Goal: Check status: Check status

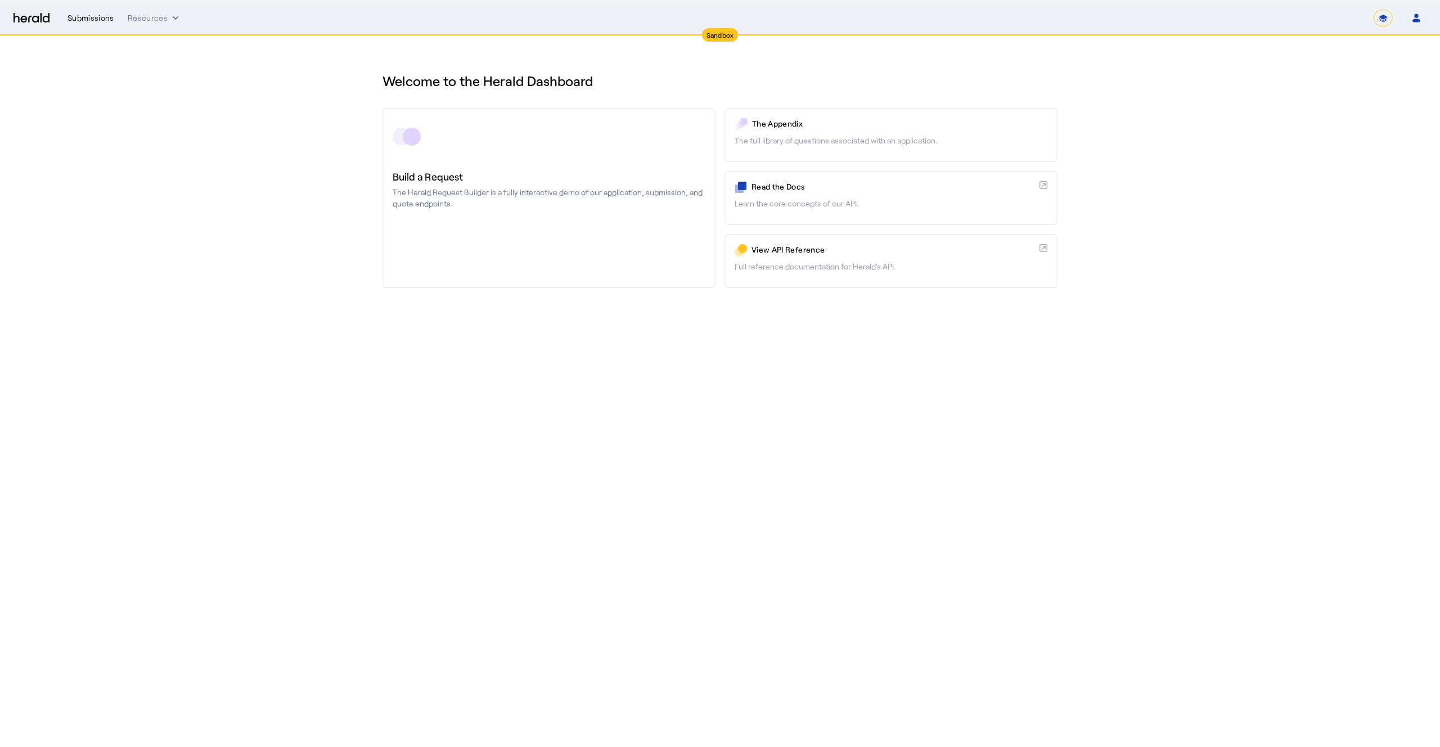
click at [88, 20] on div "Submissions" at bounding box center [91, 17] width 47 height 11
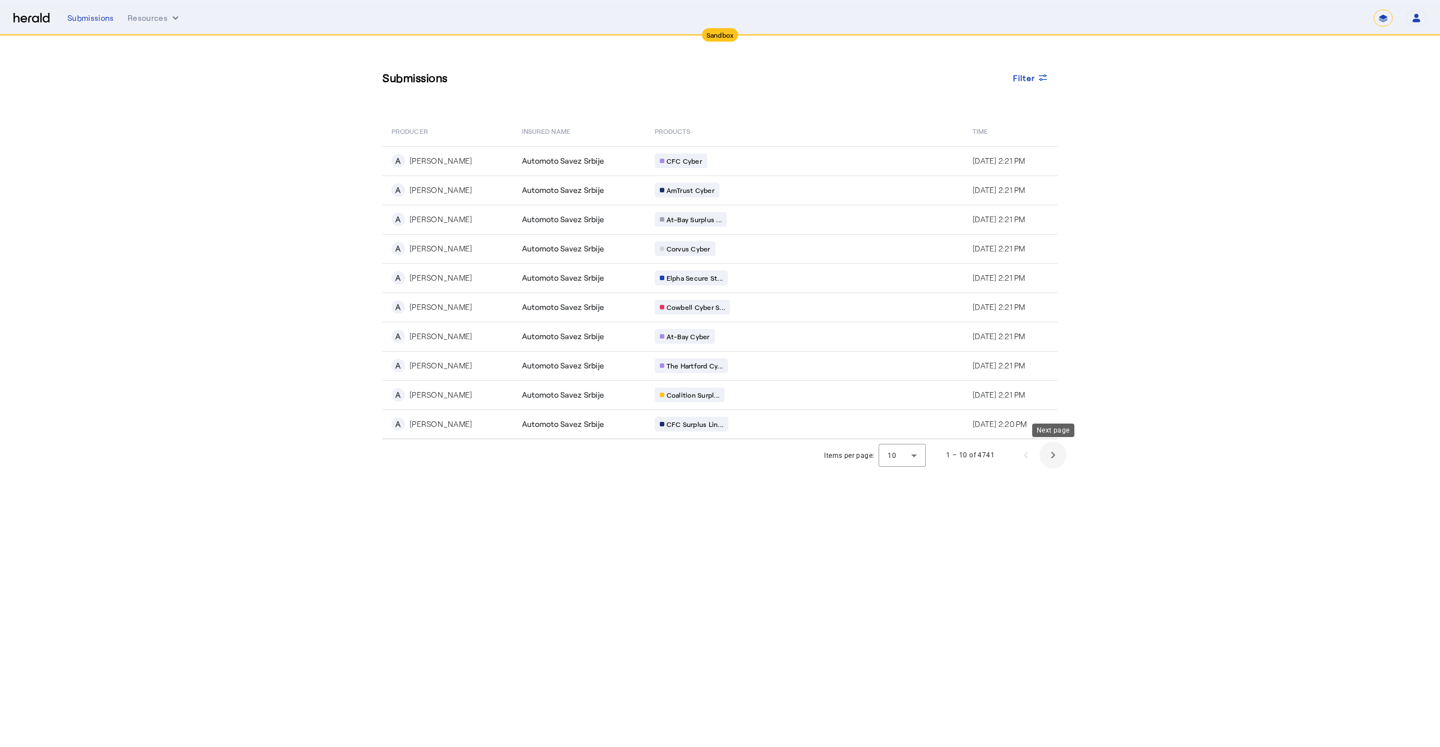
click at [1054, 457] on span "Next page" at bounding box center [1053, 455] width 27 height 27
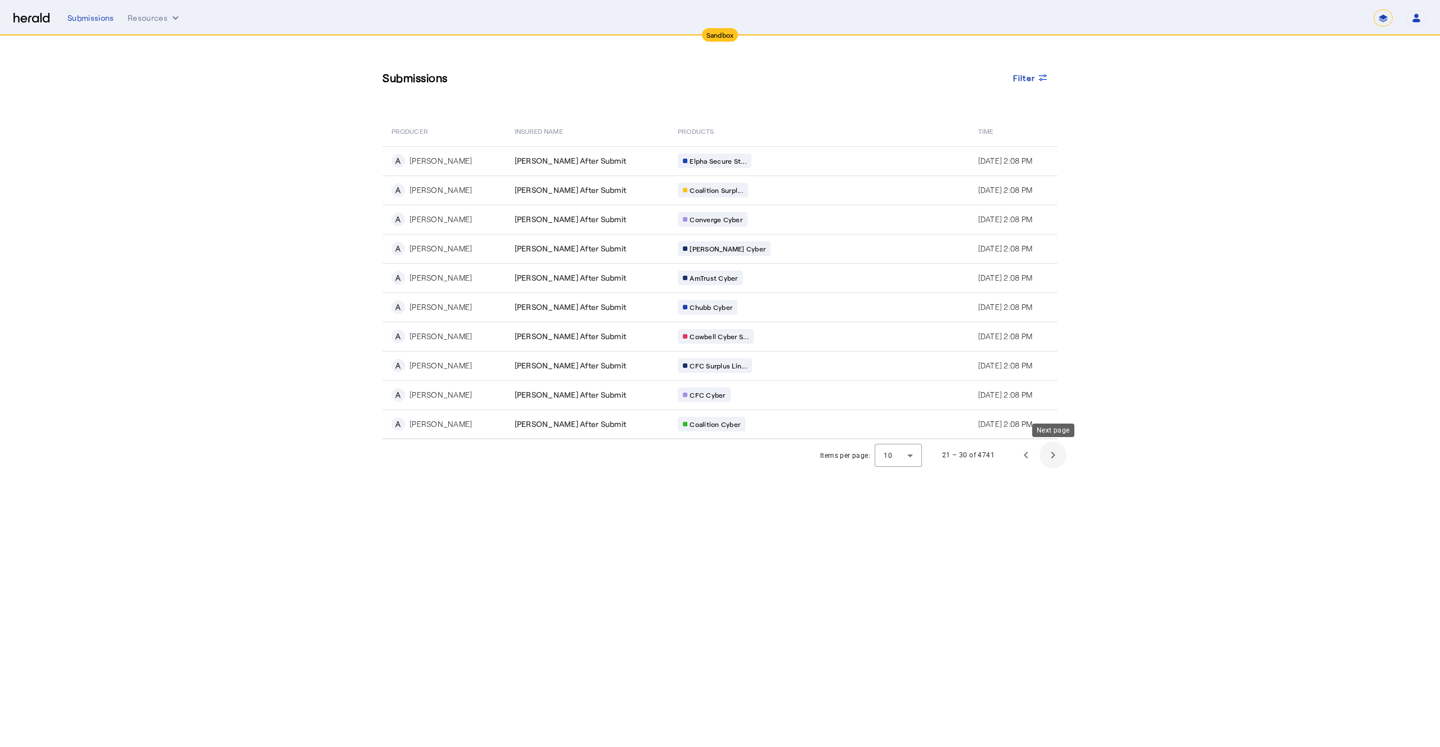
click at [1054, 457] on span "Next page" at bounding box center [1053, 455] width 27 height 27
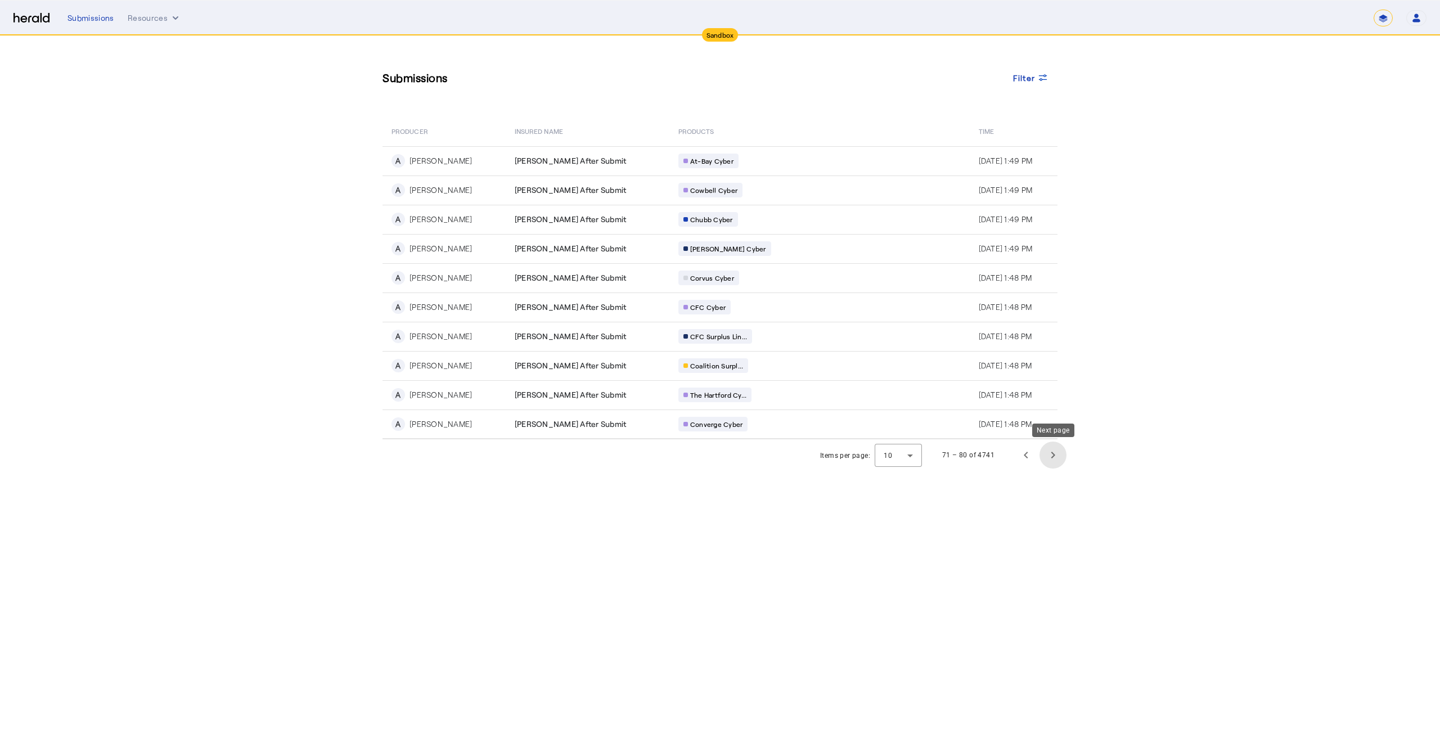
click at [1054, 457] on span "Next page" at bounding box center [1053, 455] width 27 height 27
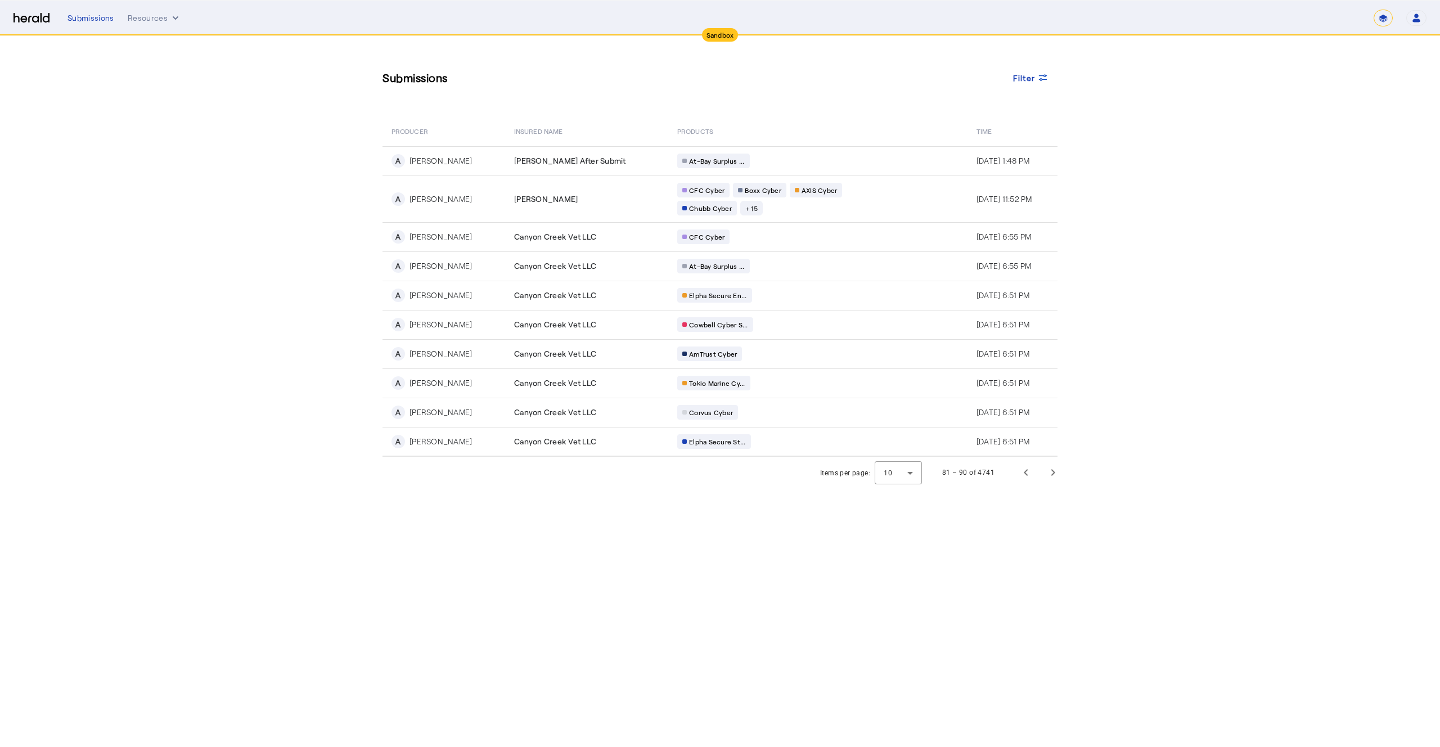
click at [1054, 457] on div "Items per page: 10 81 – 90 of 4741" at bounding box center [942, 473] width 258 height 32
click at [1053, 462] on span "Next page" at bounding box center [1053, 472] width 27 height 27
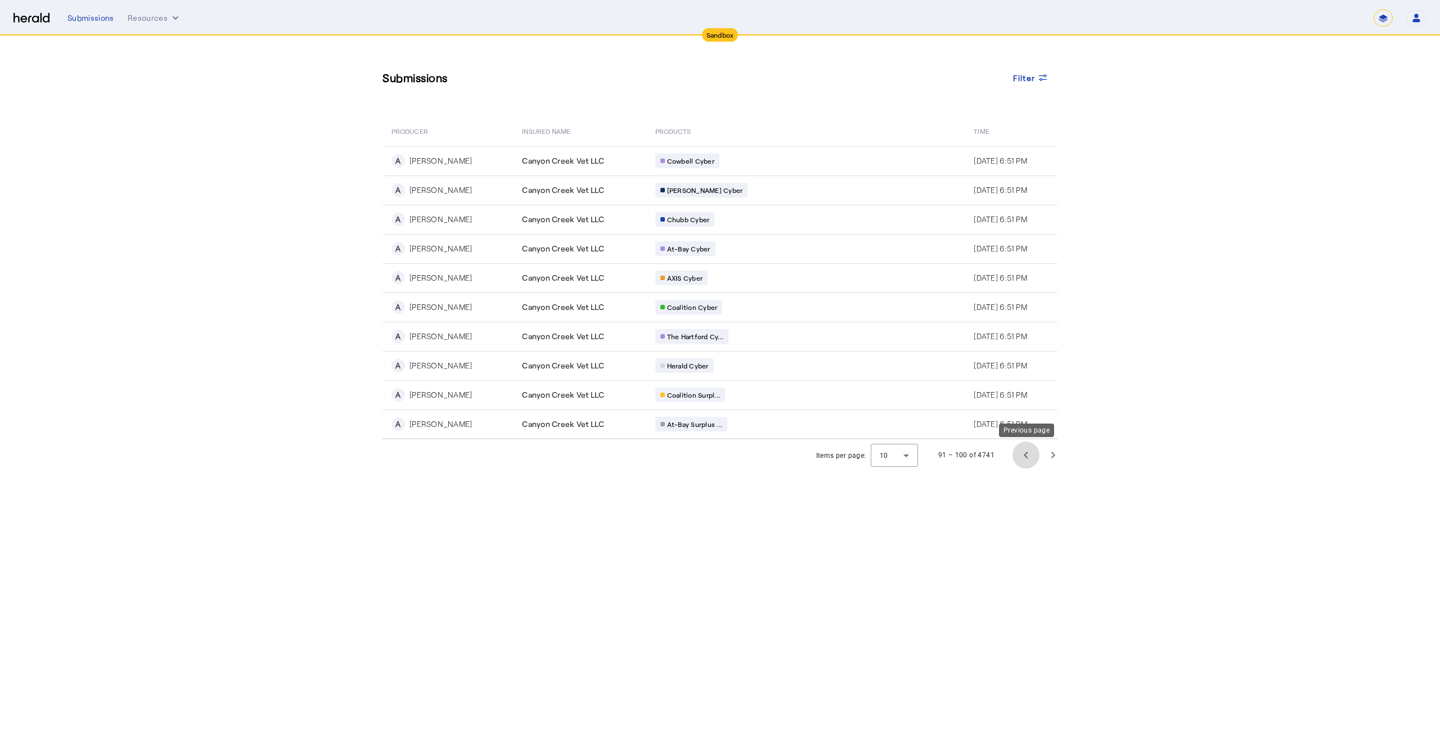
click at [1020, 451] on span "Previous page" at bounding box center [1026, 455] width 27 height 27
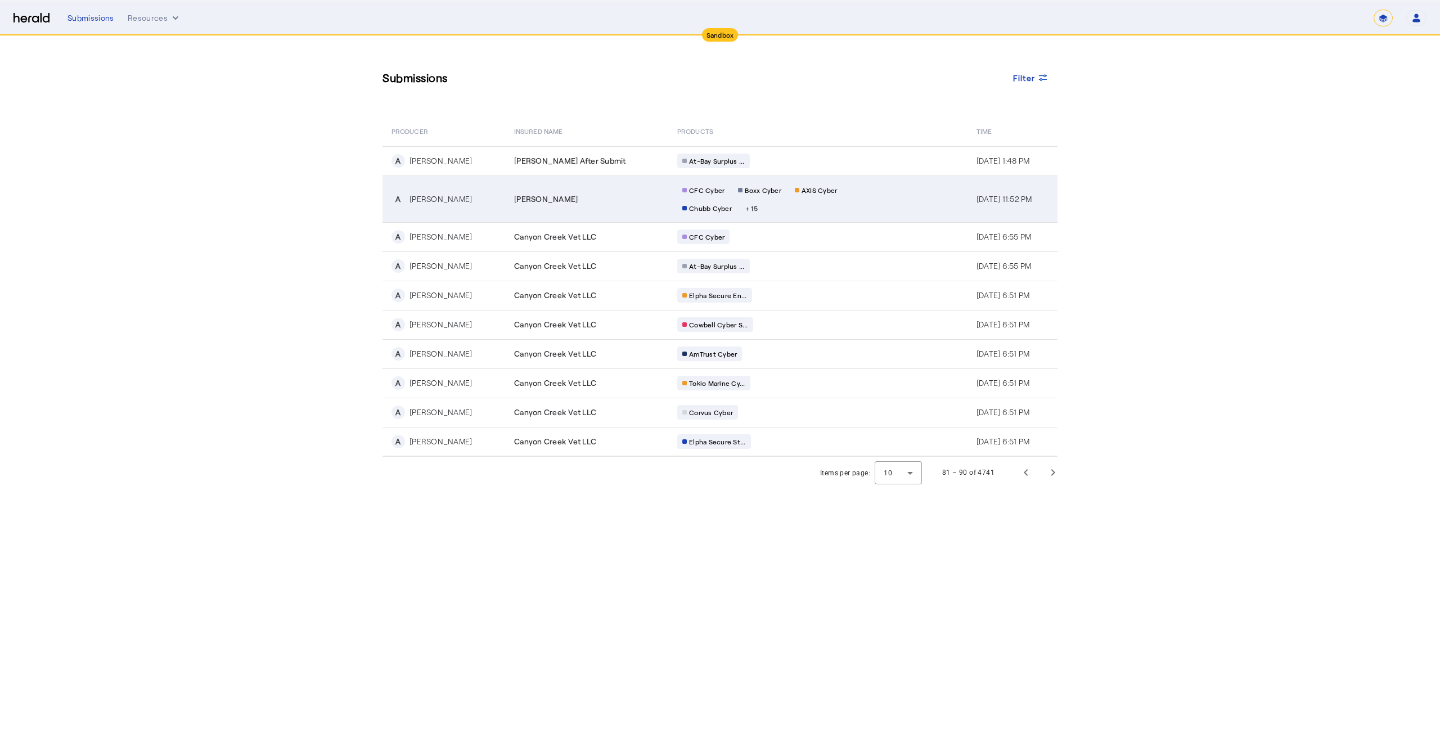
click at [597, 204] on td "[PERSON_NAME]" at bounding box center [586, 199] width 163 height 47
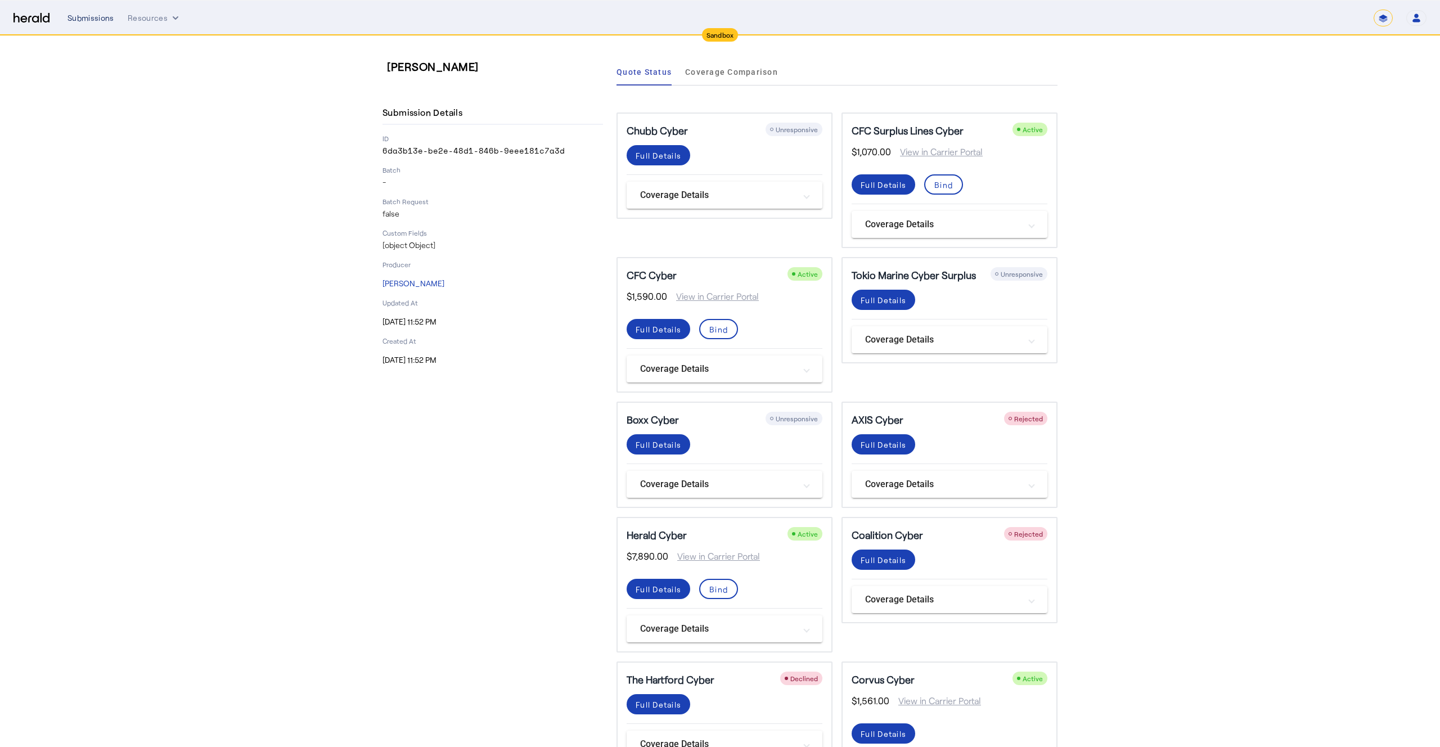
click at [86, 16] on div "Submissions" at bounding box center [91, 17] width 47 height 11
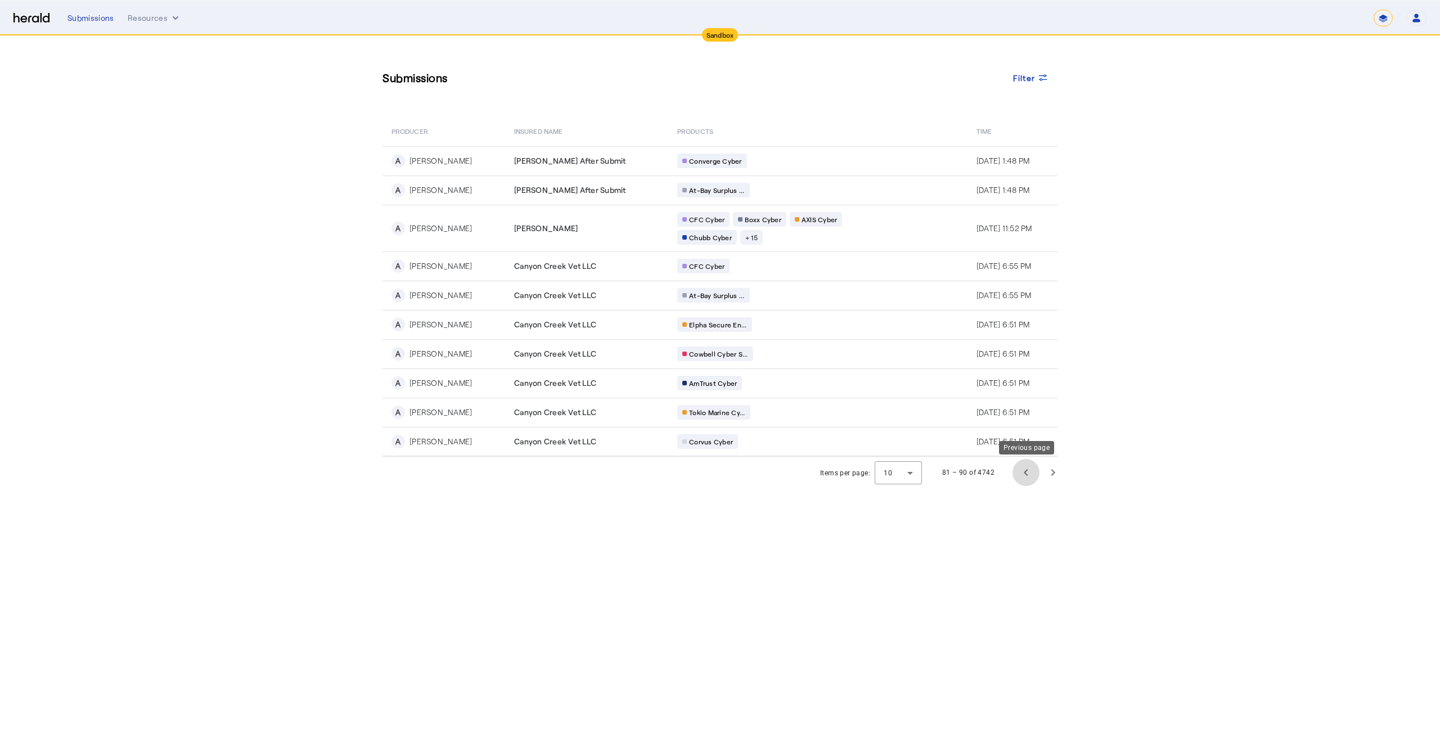
click at [1017, 478] on span "Previous page" at bounding box center [1026, 472] width 27 height 27
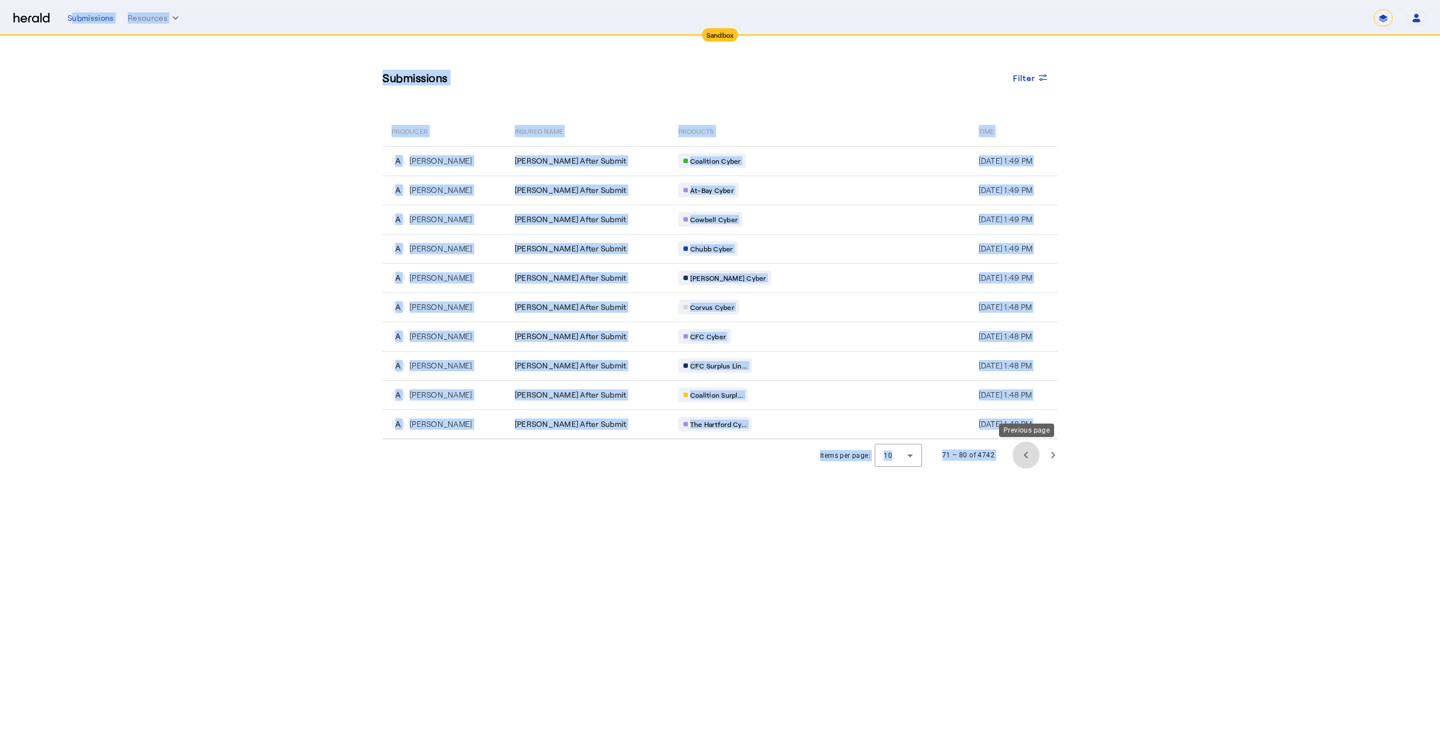
click at [1021, 458] on span "Previous page" at bounding box center [1026, 455] width 27 height 27
click at [1021, 459] on span "Previous page" at bounding box center [1026, 455] width 27 height 27
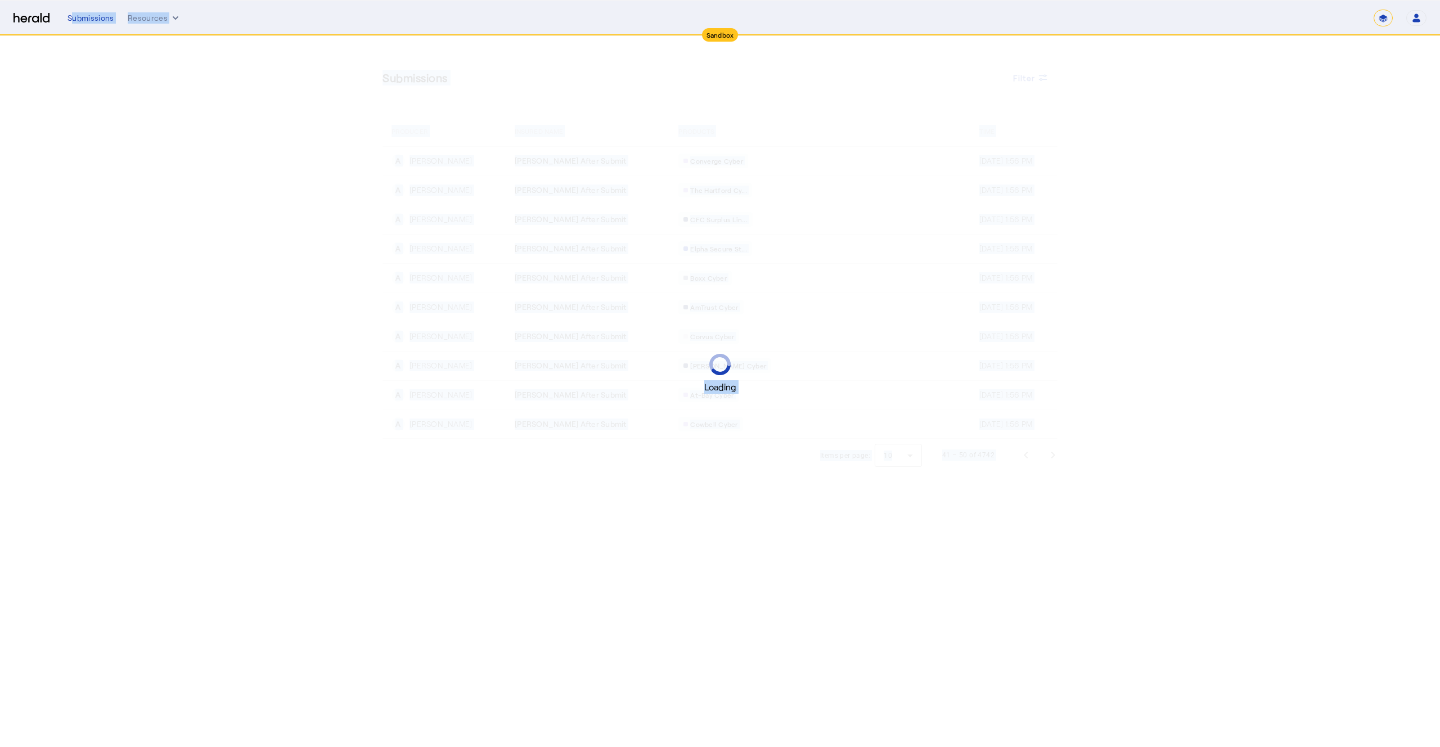
click at [1021, 459] on div "Loading" at bounding box center [720, 373] width 1440 height 747
click at [1021, 459] on span "Previous page" at bounding box center [1026, 455] width 27 height 27
click at [1021, 459] on div "Loading" at bounding box center [720, 373] width 1440 height 747
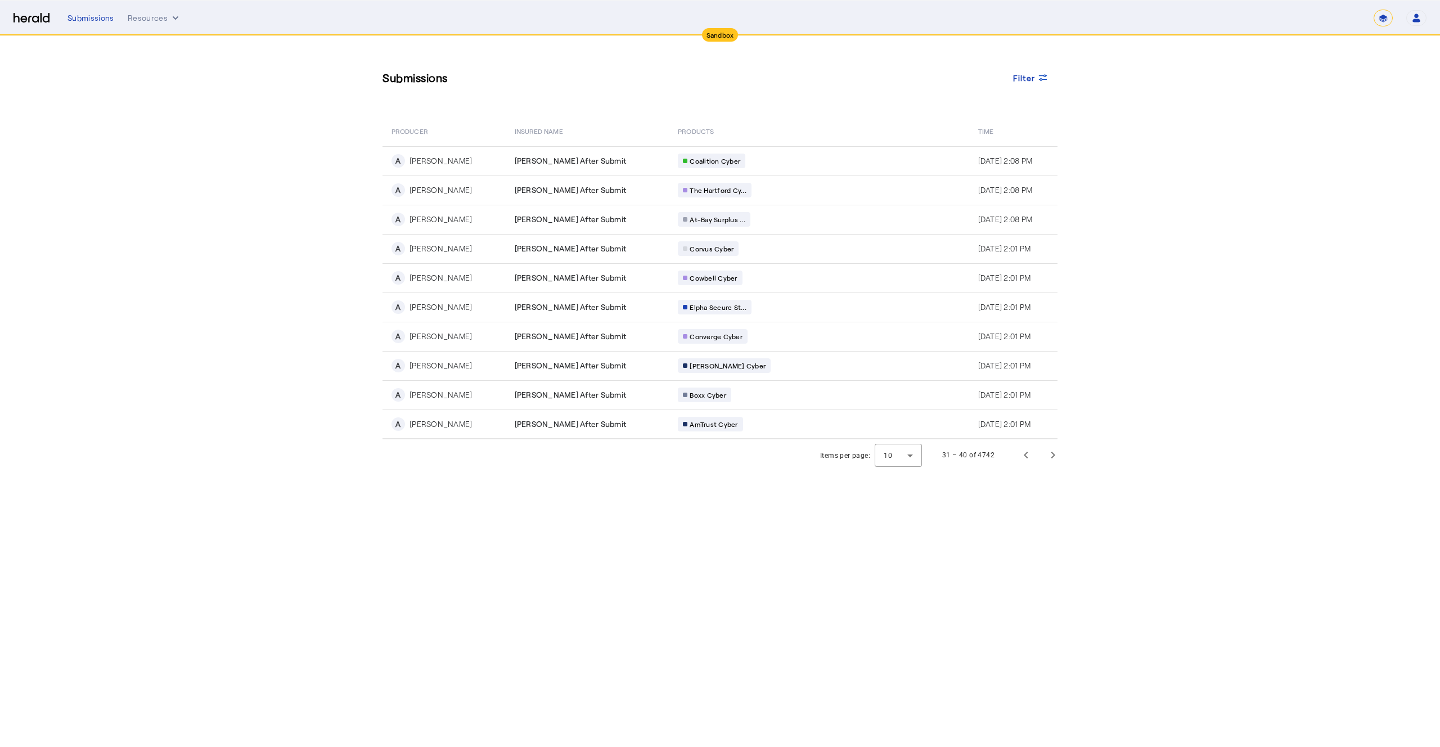
click at [1021, 459] on span "Previous page" at bounding box center [1026, 455] width 27 height 27
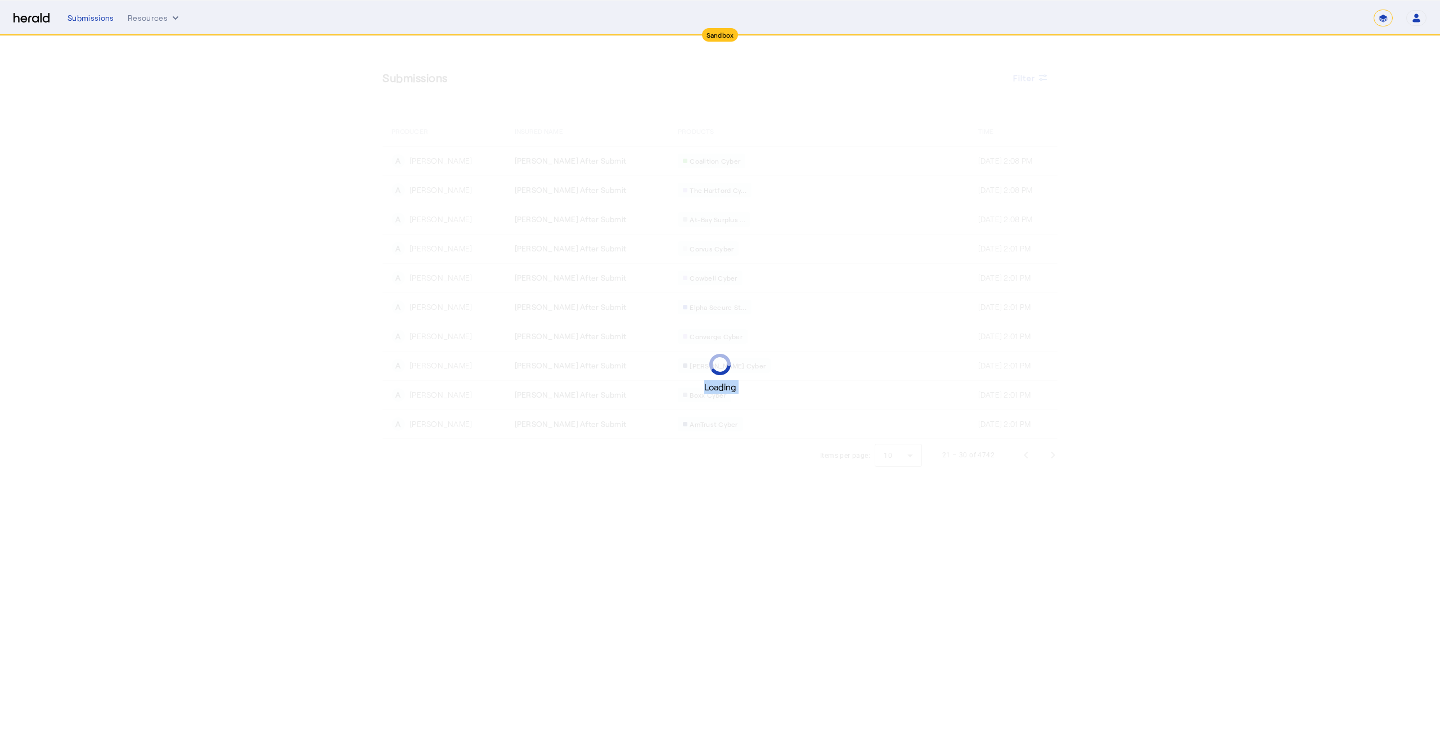
click at [1021, 459] on div "Loading" at bounding box center [720, 373] width 1440 height 747
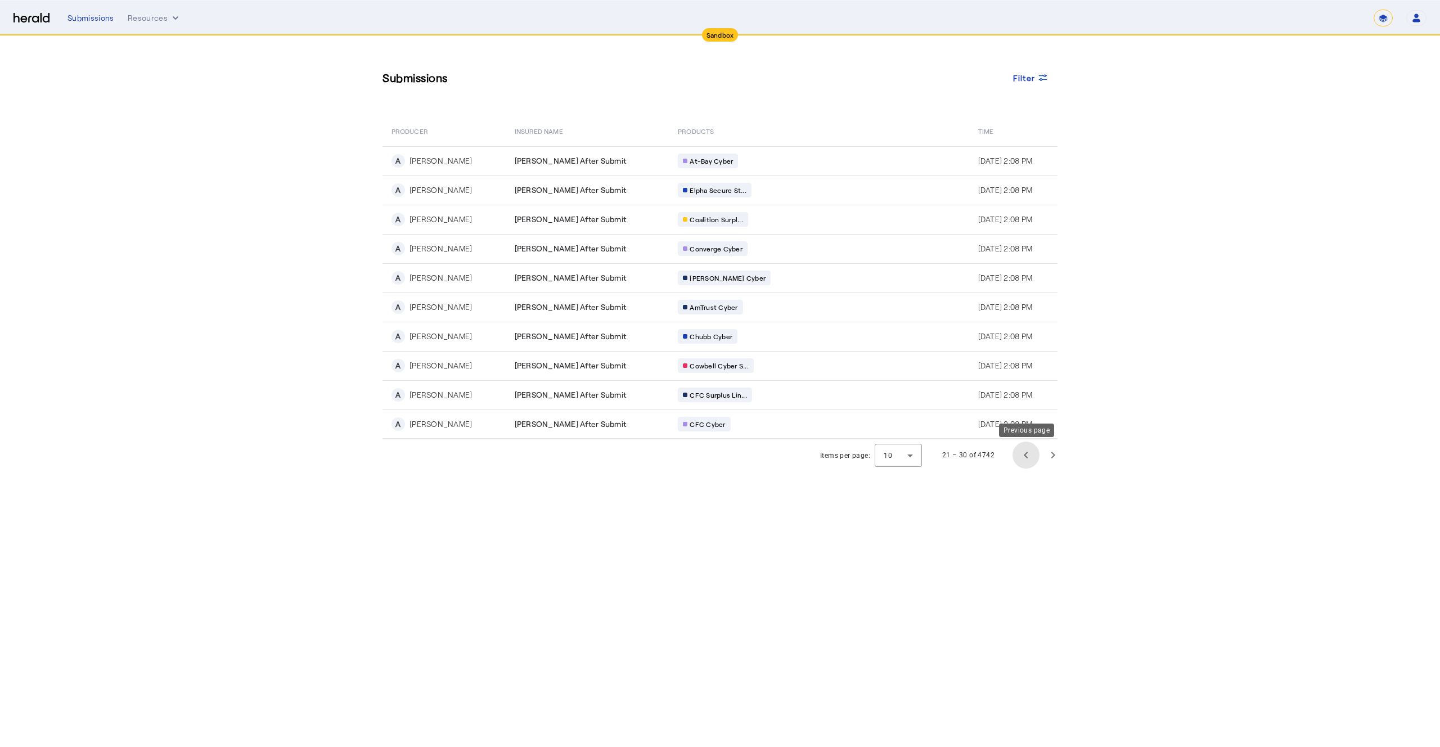
click at [1021, 459] on span "Previous page" at bounding box center [1026, 455] width 27 height 27
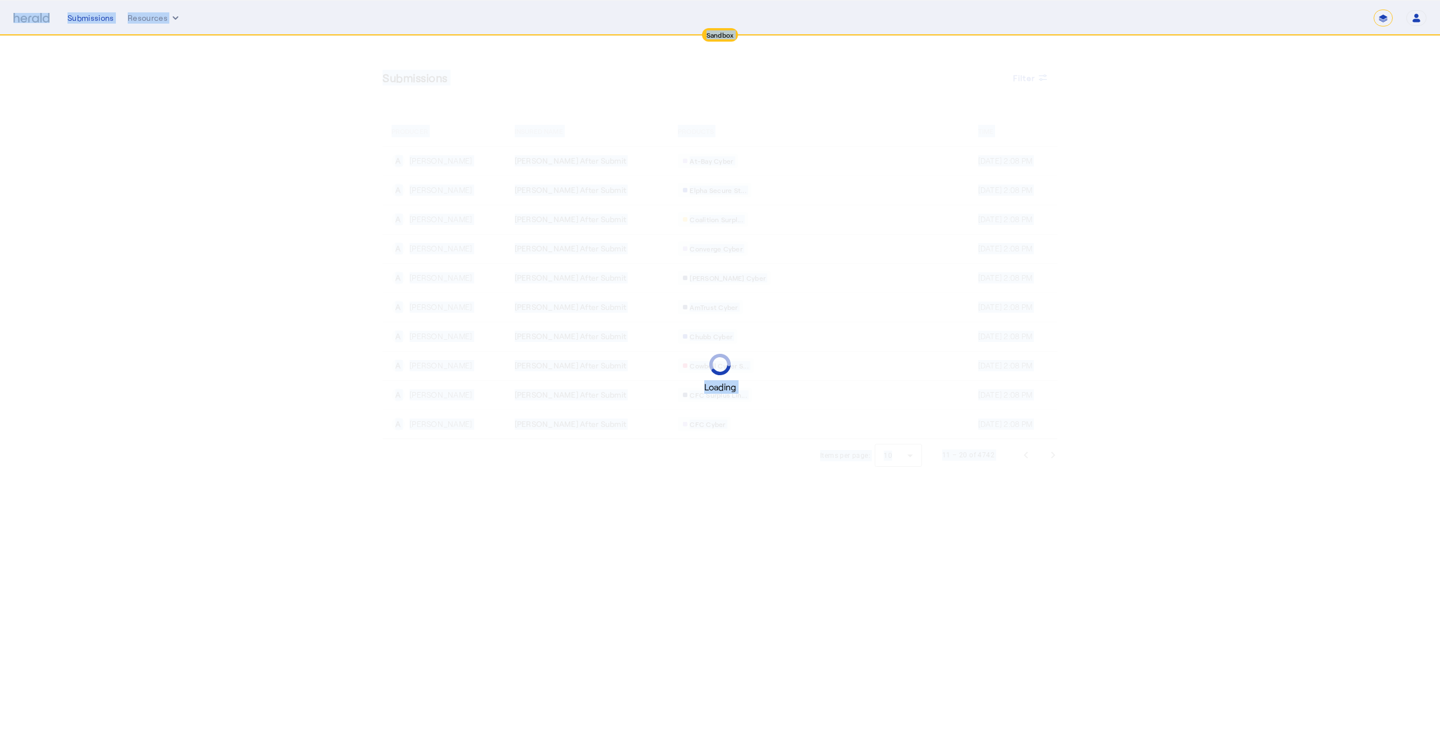
click at [1021, 459] on div "Loading" at bounding box center [720, 373] width 1440 height 747
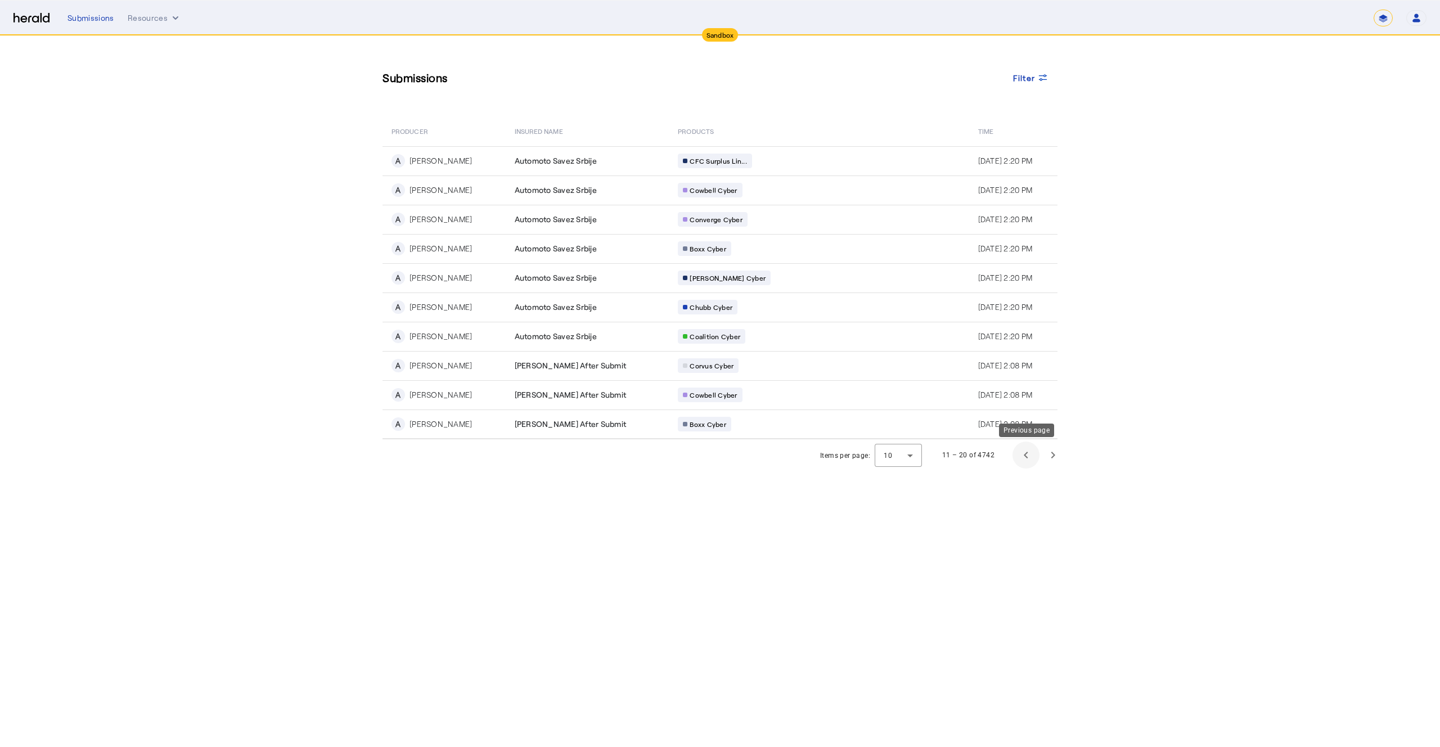
click at [1021, 459] on span "Previous page" at bounding box center [1026, 455] width 27 height 27
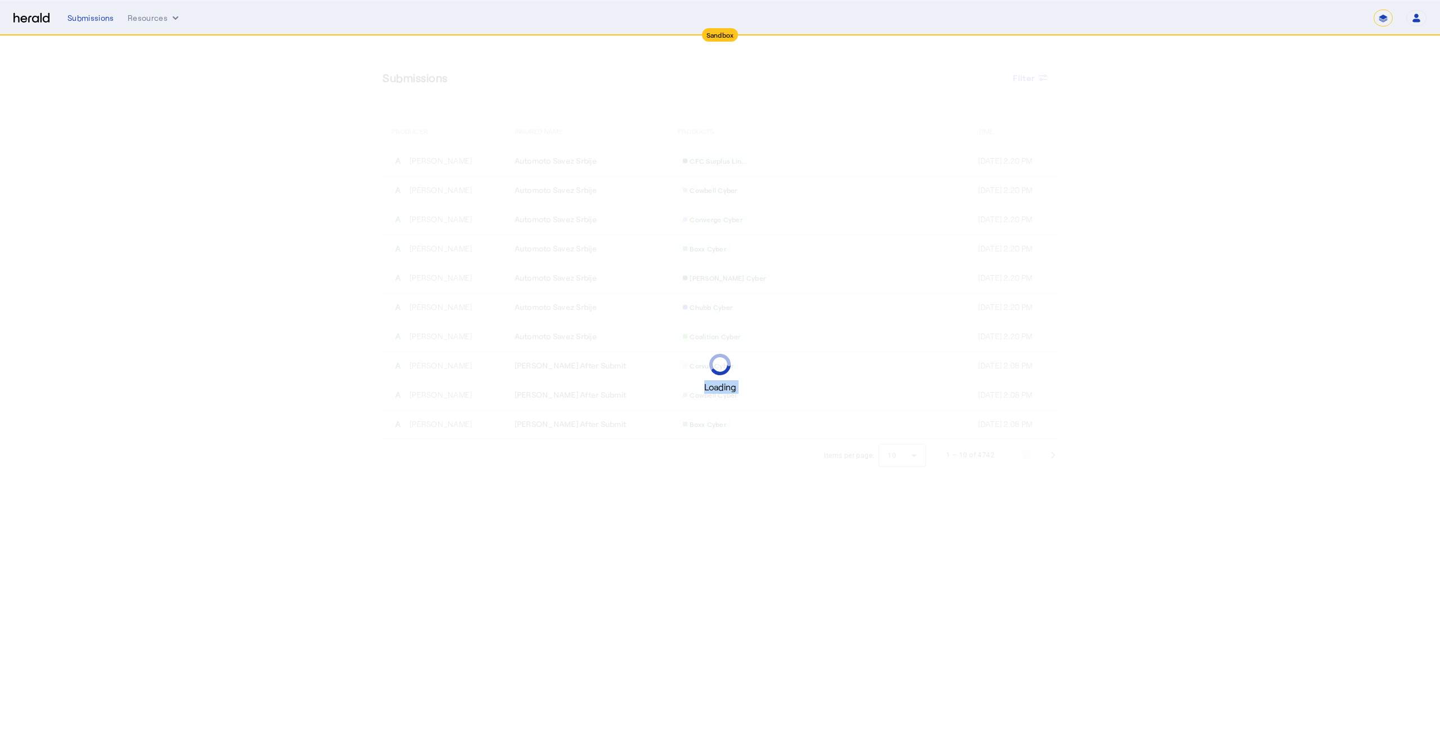
click at [1021, 459] on div "Loading" at bounding box center [720, 373] width 1440 height 747
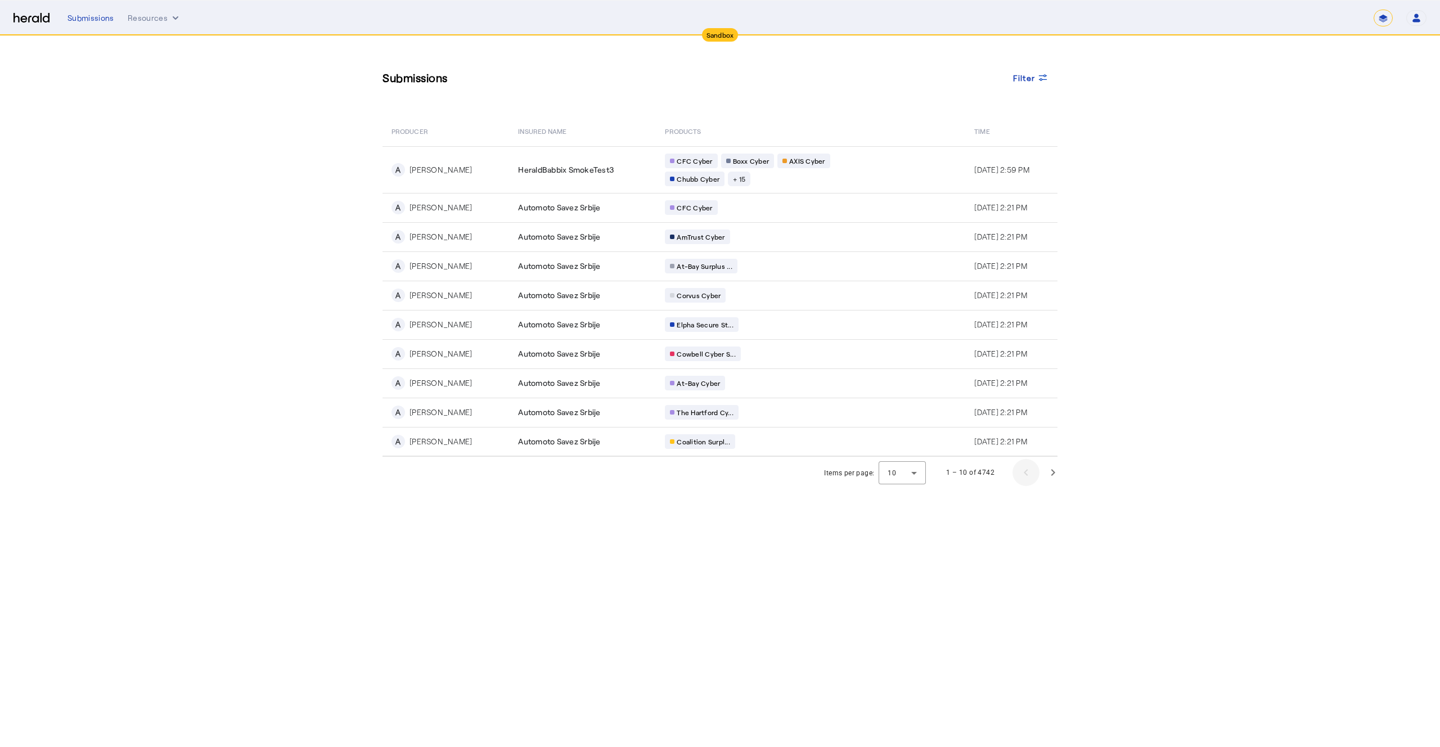
click at [1021, 459] on div "1 – 10 of 4742" at bounding box center [1000, 472] width 134 height 27
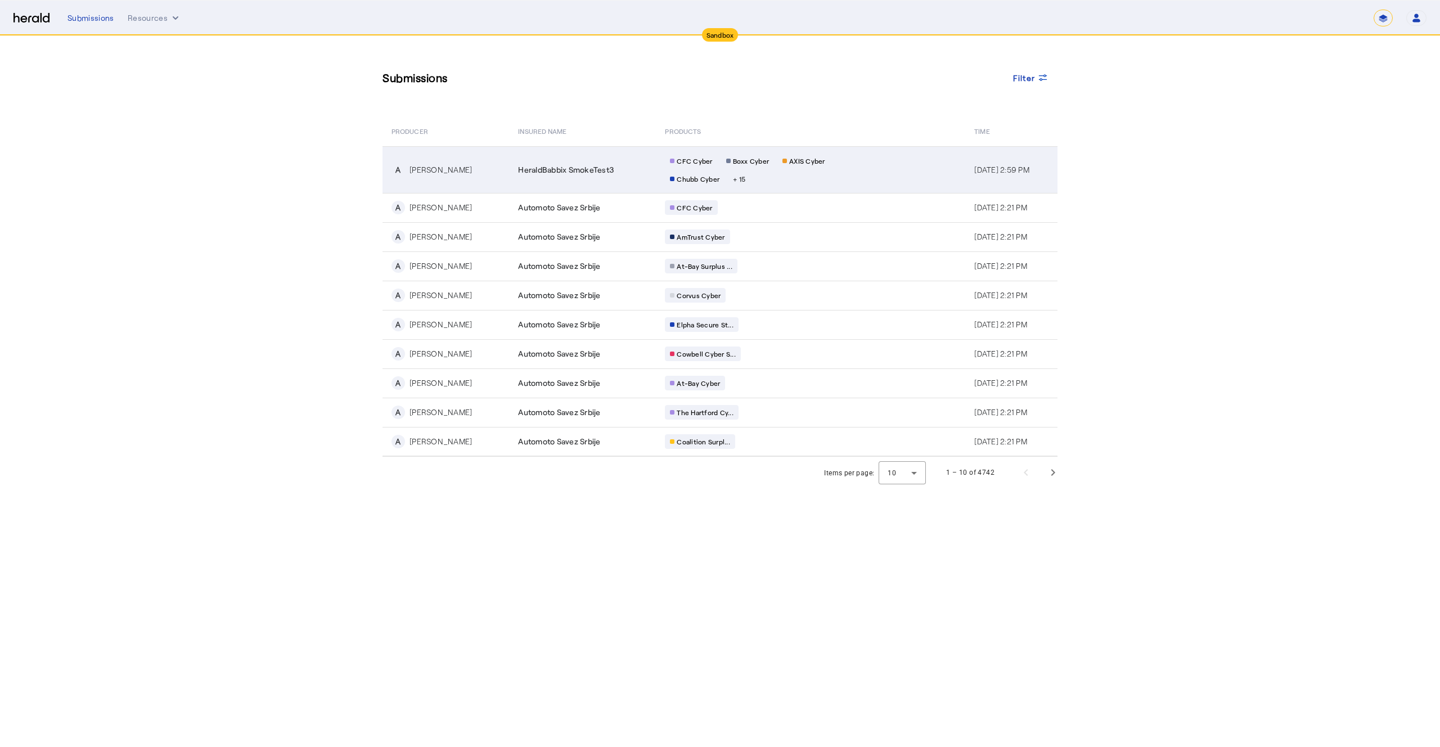
click at [909, 185] on td "CFC Cyber Boxx Cyber AXIS Cyber Chubb Cyber + 15" at bounding box center [810, 169] width 309 height 47
